Goal: Transaction & Acquisition: Book appointment/travel/reservation

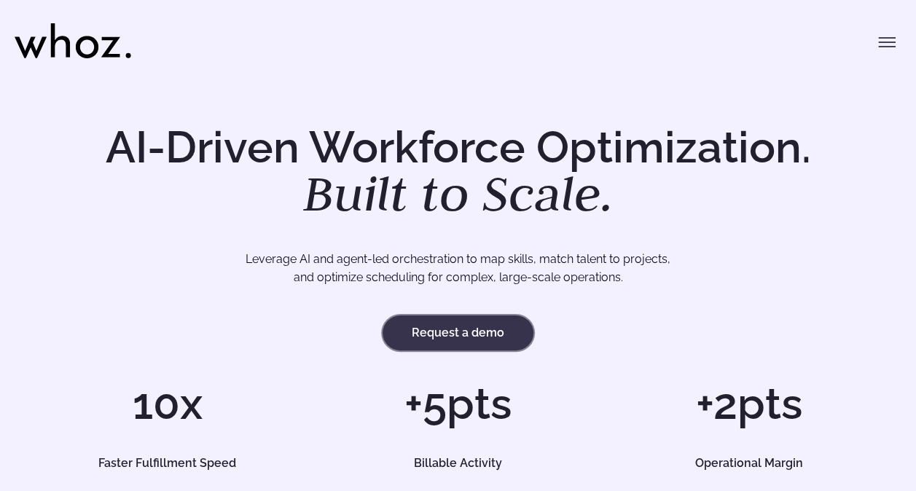
click at [442, 335] on link "Request a demo" at bounding box center [457, 332] width 151 height 35
